Goal: Navigation & Orientation: Find specific page/section

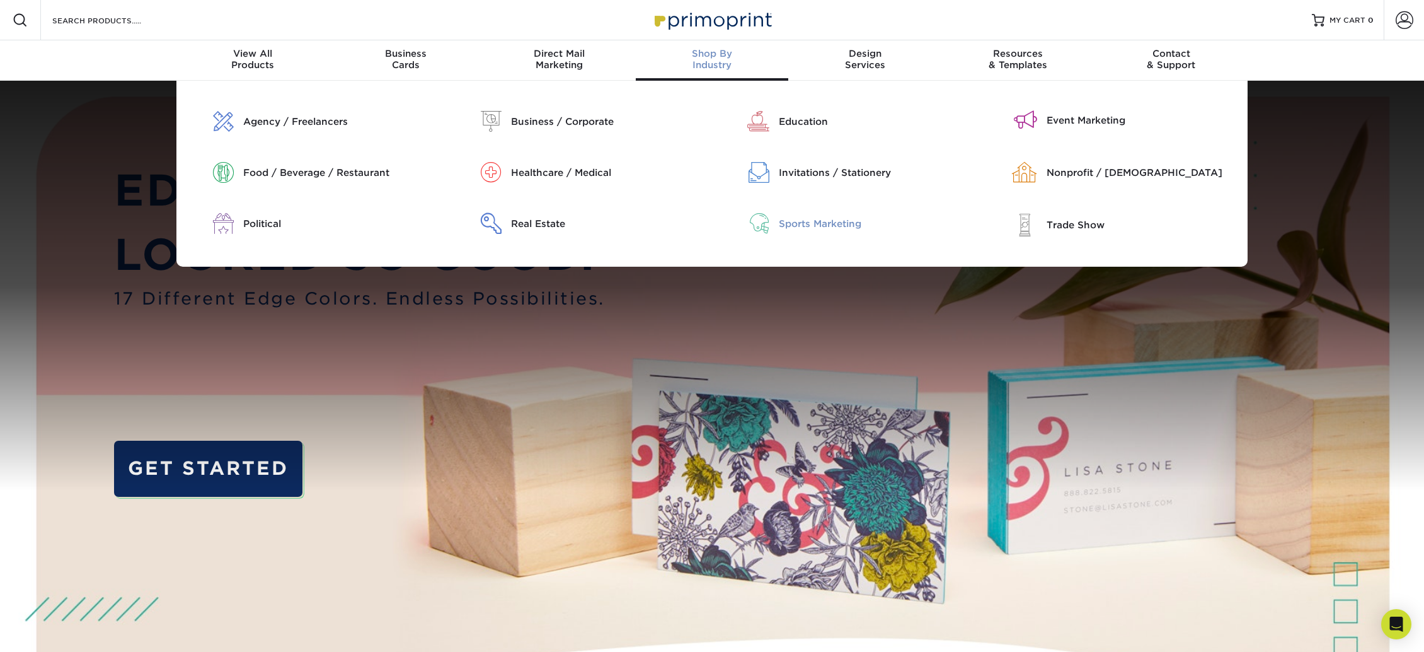
click at [779, 215] on div "Sports Marketing" at bounding box center [879, 223] width 201 height 21
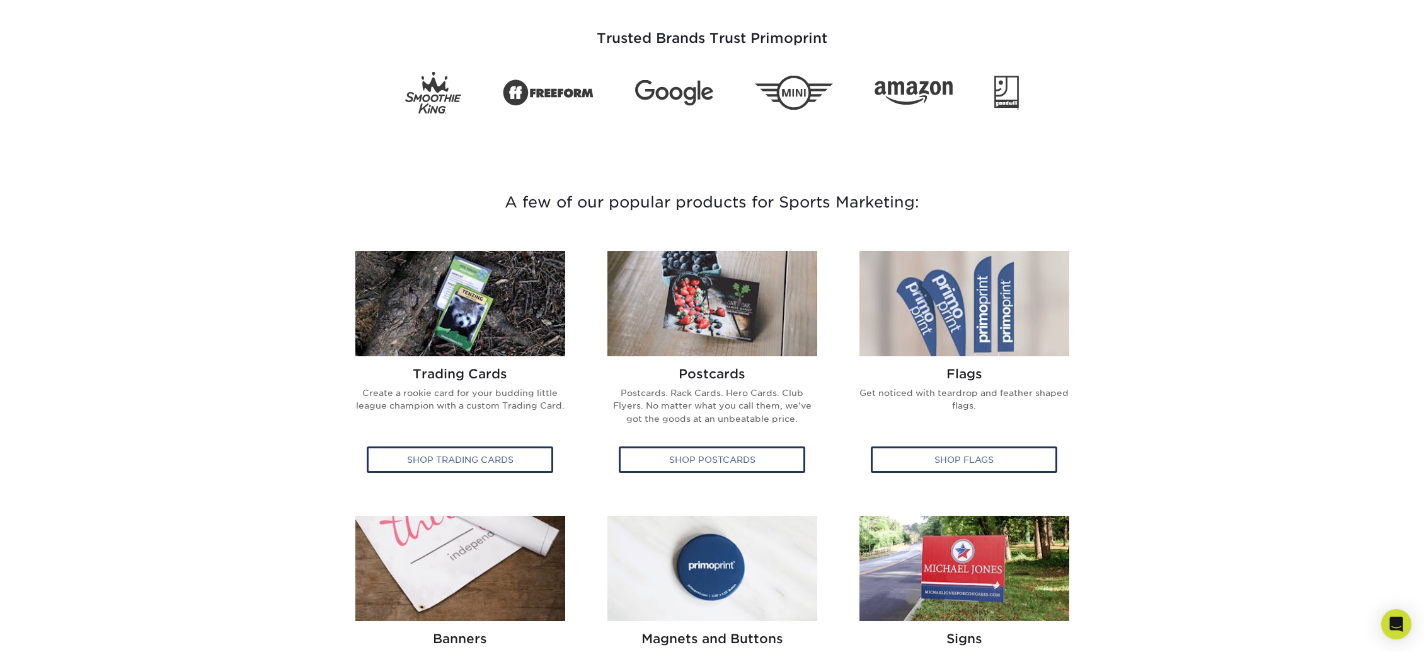
scroll to position [252, 0]
